Goal: Transaction & Acquisition: Purchase product/service

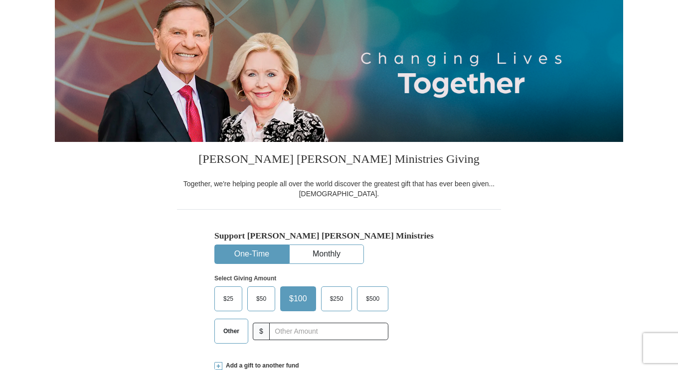
scroll to position [108, 0]
click at [302, 332] on input "text" at bounding box center [328, 331] width 119 height 17
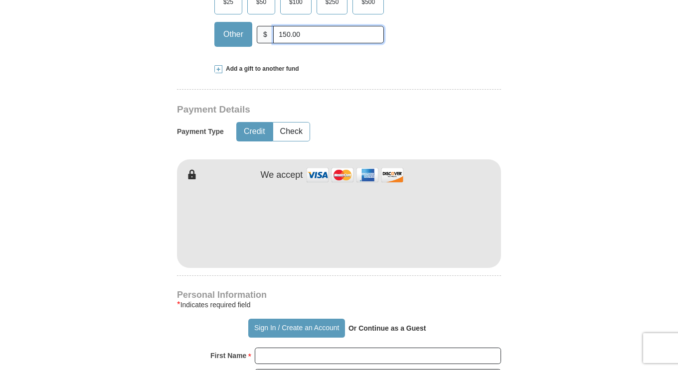
scroll to position [405, 0]
type input "150.00"
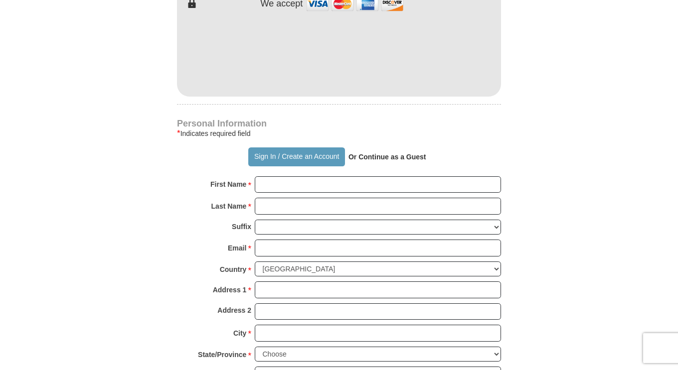
scroll to position [579, 0]
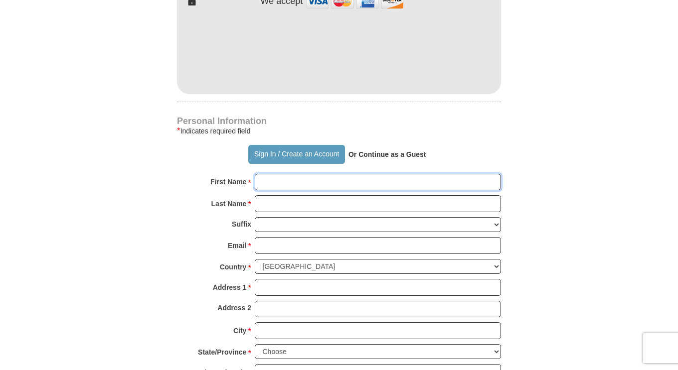
click at [276, 182] on input "First Name *" at bounding box center [378, 182] width 246 height 17
type input "olayide"
click at [300, 206] on input "Last Name *" at bounding box center [378, 203] width 246 height 17
type input "Ashiru"
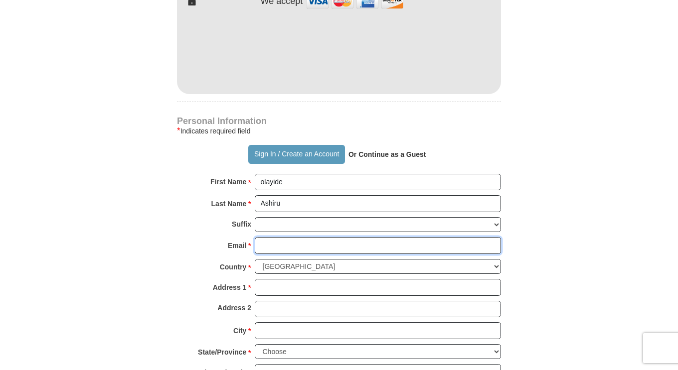
click at [293, 250] on input "Email *" at bounding box center [378, 245] width 246 height 17
type input "[EMAIL_ADDRESS][DOMAIN_NAME]"
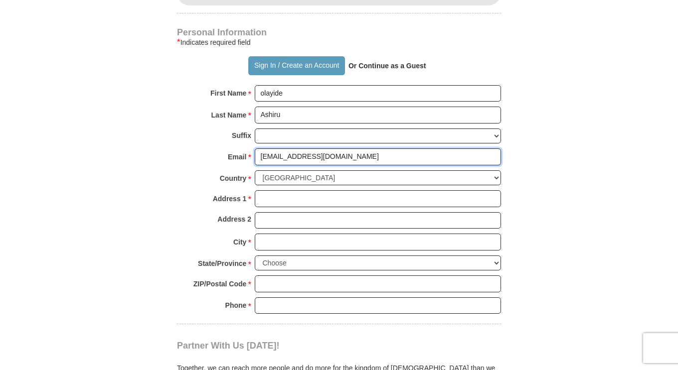
scroll to position [670, 0]
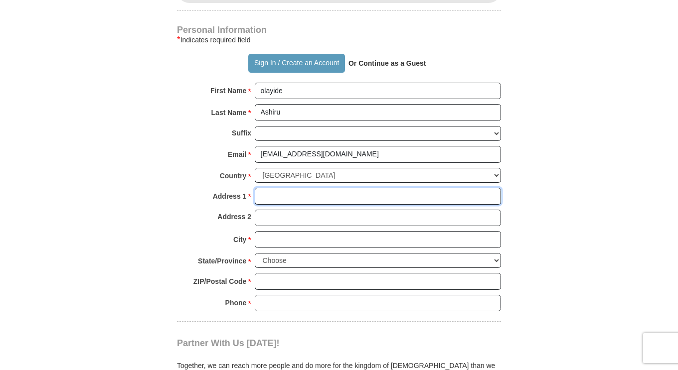
click at [270, 197] on input "Address 1 *" at bounding box center [378, 196] width 246 height 17
type input "[STREET_ADDRESS]"
type input "Apartment S7G"
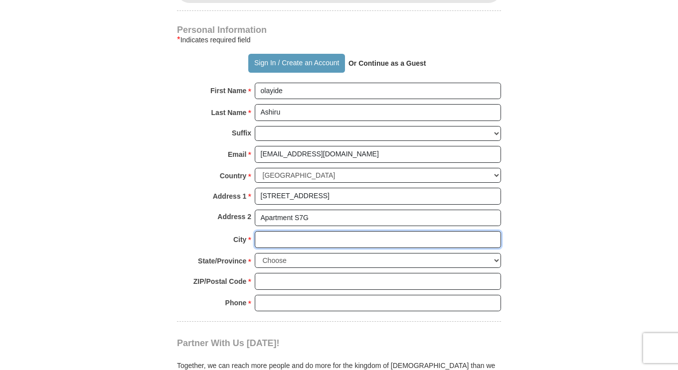
type input "[US_STATE]"
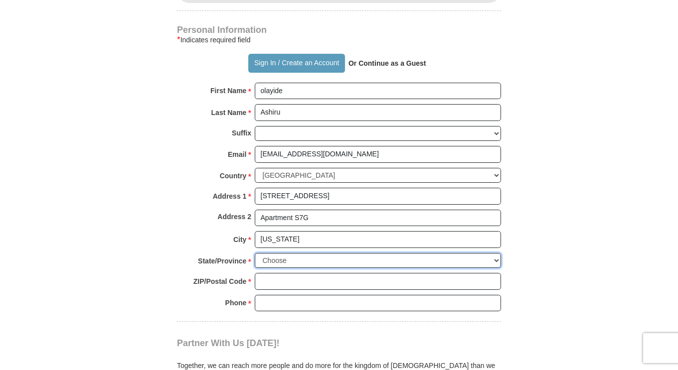
select select "NY"
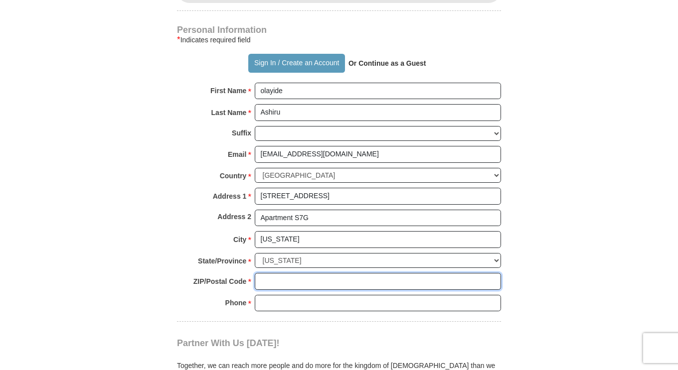
type input "10036"
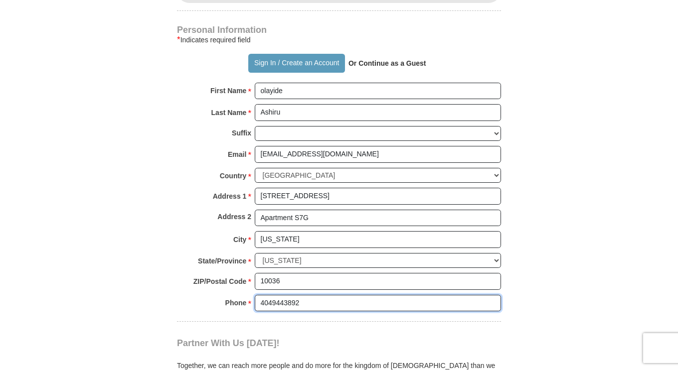
click at [327, 304] on input "4049443892" at bounding box center [378, 303] width 246 height 17
type input "4"
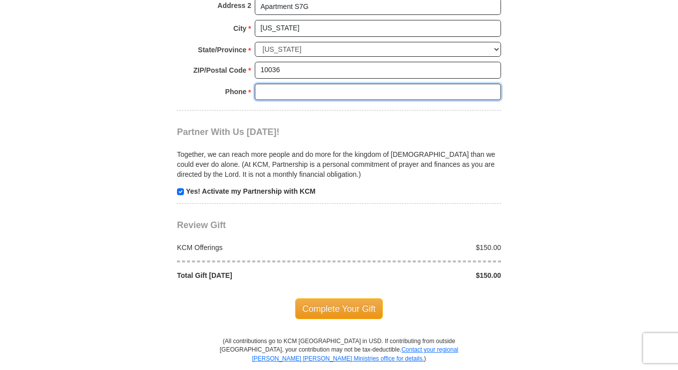
scroll to position [882, 0]
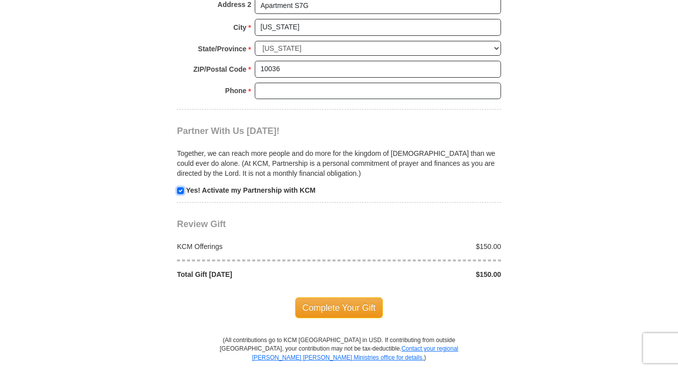
click at [181, 190] on input "checkbox" at bounding box center [180, 190] width 7 height 7
checkbox input "false"
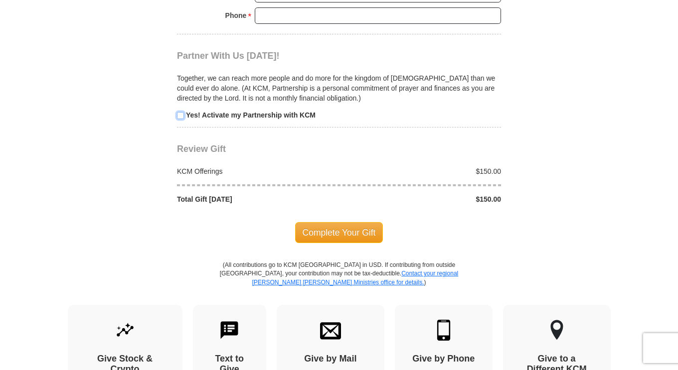
scroll to position [958, 0]
click at [327, 235] on span "Complete Your Gift" at bounding box center [339, 232] width 88 height 21
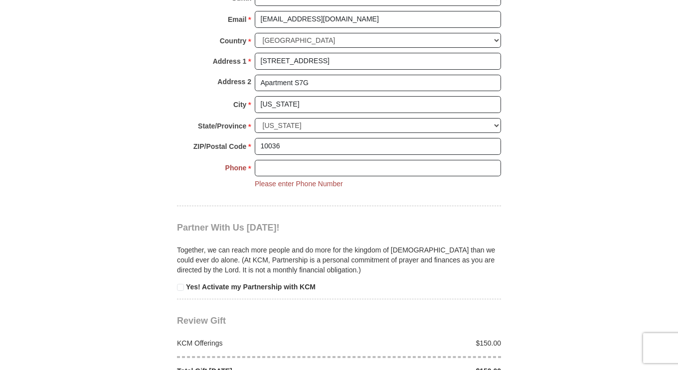
scroll to position [805, 0]
click at [286, 172] on input "Phone * *" at bounding box center [378, 169] width 246 height 17
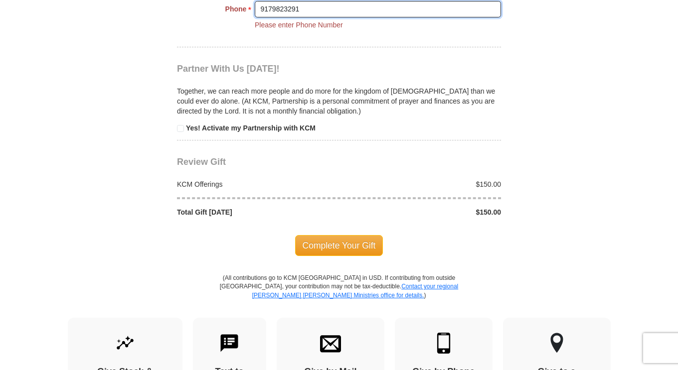
scroll to position [966, 0]
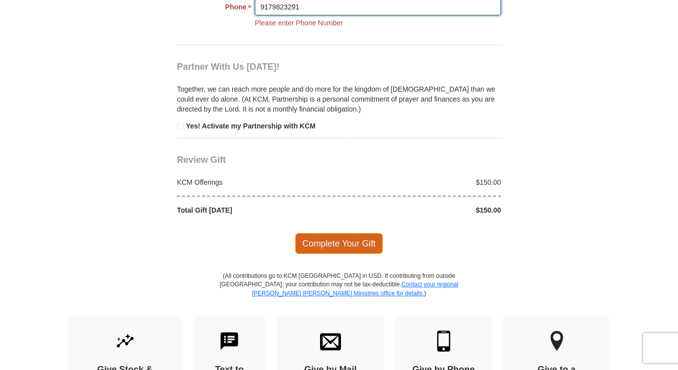
type input "9179823291"
click at [324, 243] on span "Complete Your Gift" at bounding box center [339, 243] width 88 height 21
